Goal: Task Accomplishment & Management: Use online tool/utility

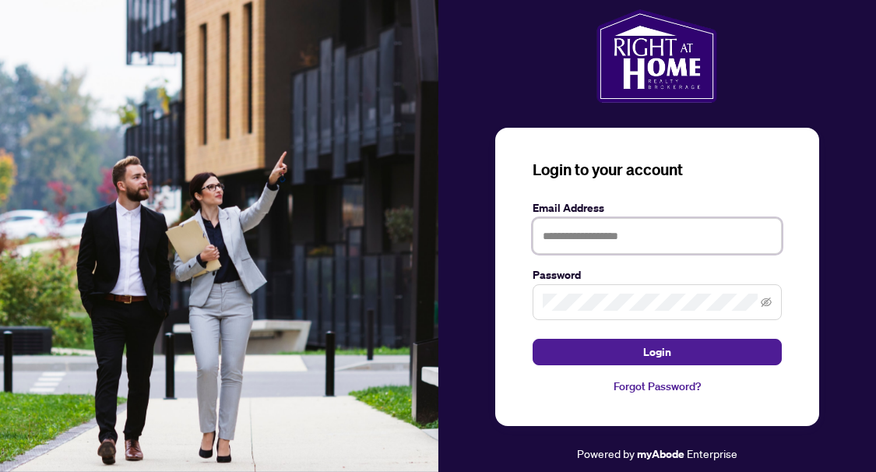
click at [585, 247] on input "text" at bounding box center [657, 236] width 249 height 36
type input "**********"
click at [533, 339] on button "Login" at bounding box center [657, 352] width 249 height 26
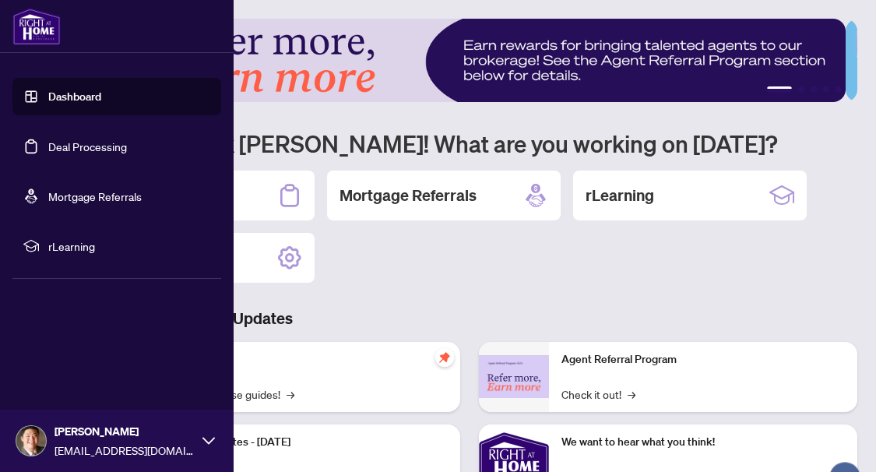
click at [48, 152] on link "Deal Processing" at bounding box center [87, 146] width 79 height 14
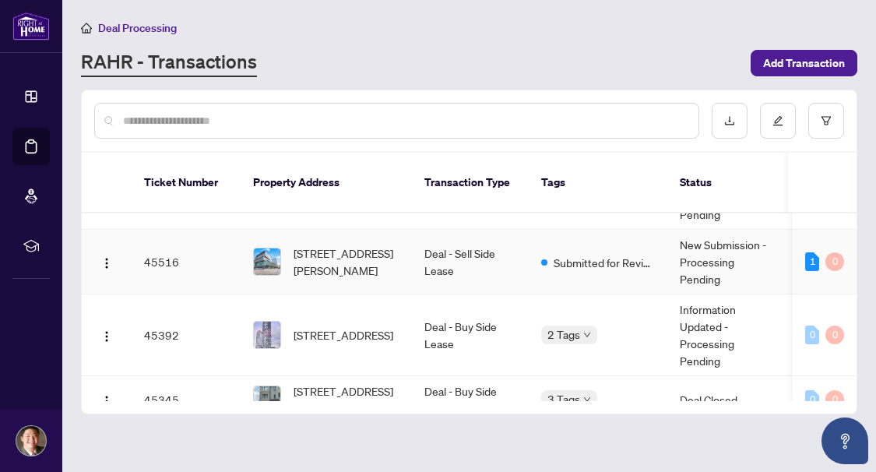
scroll to position [78, 0]
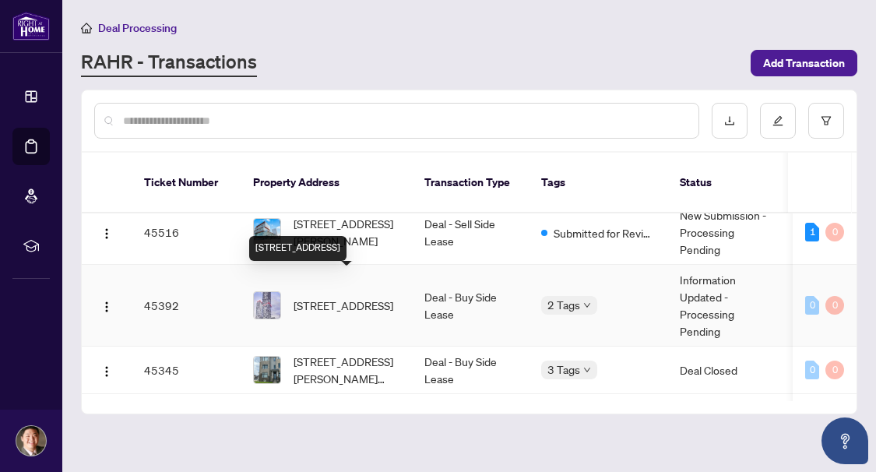
click at [372, 298] on span "[STREET_ADDRESS]" at bounding box center [344, 305] width 100 height 17
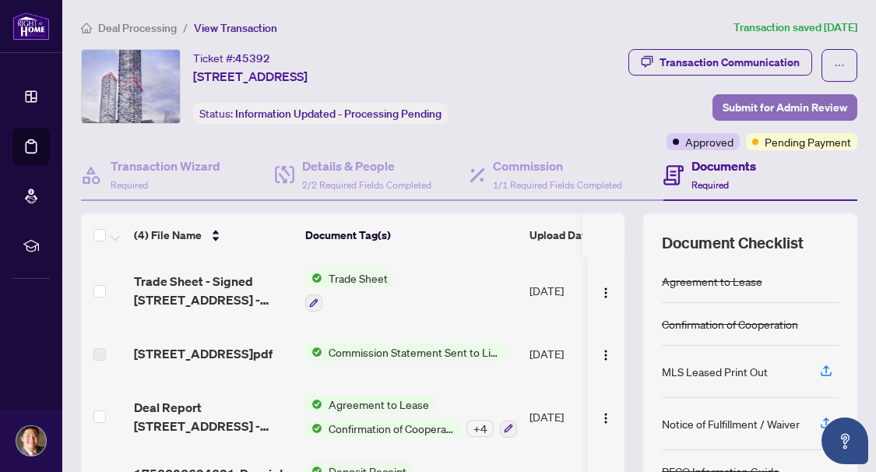
click at [759, 103] on span "Submit for Admin Review" at bounding box center [785, 107] width 125 height 25
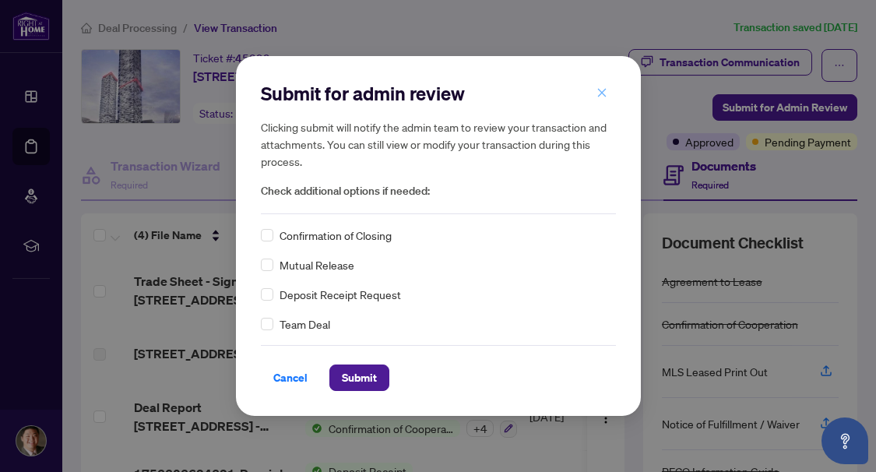
click at [597, 93] on icon "close" at bounding box center [602, 92] width 11 height 11
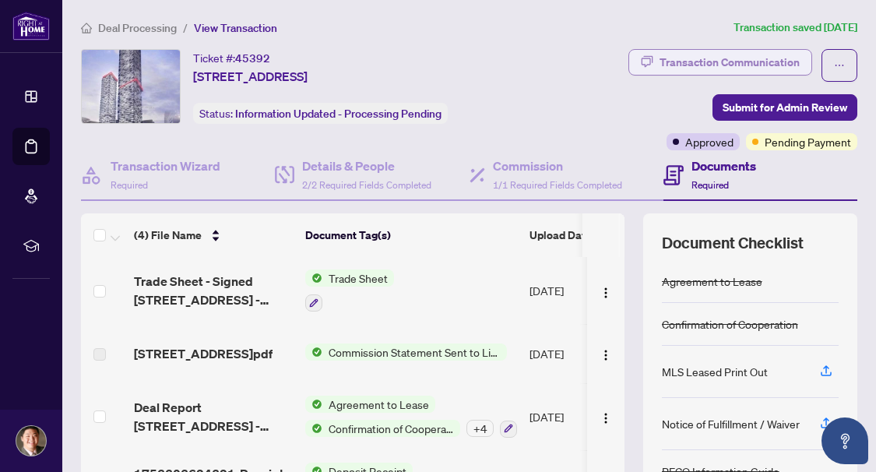
click at [728, 53] on div "Transaction Communication" at bounding box center [730, 62] width 140 height 25
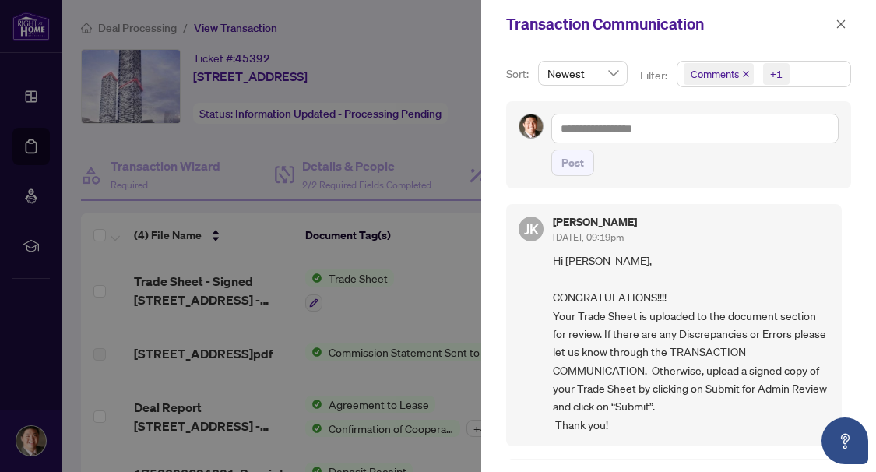
click at [809, 42] on div "Transaction Communication" at bounding box center [678, 24] width 395 height 48
click at [840, 16] on span "button" at bounding box center [841, 24] width 11 height 25
